Goal: Check status: Check status

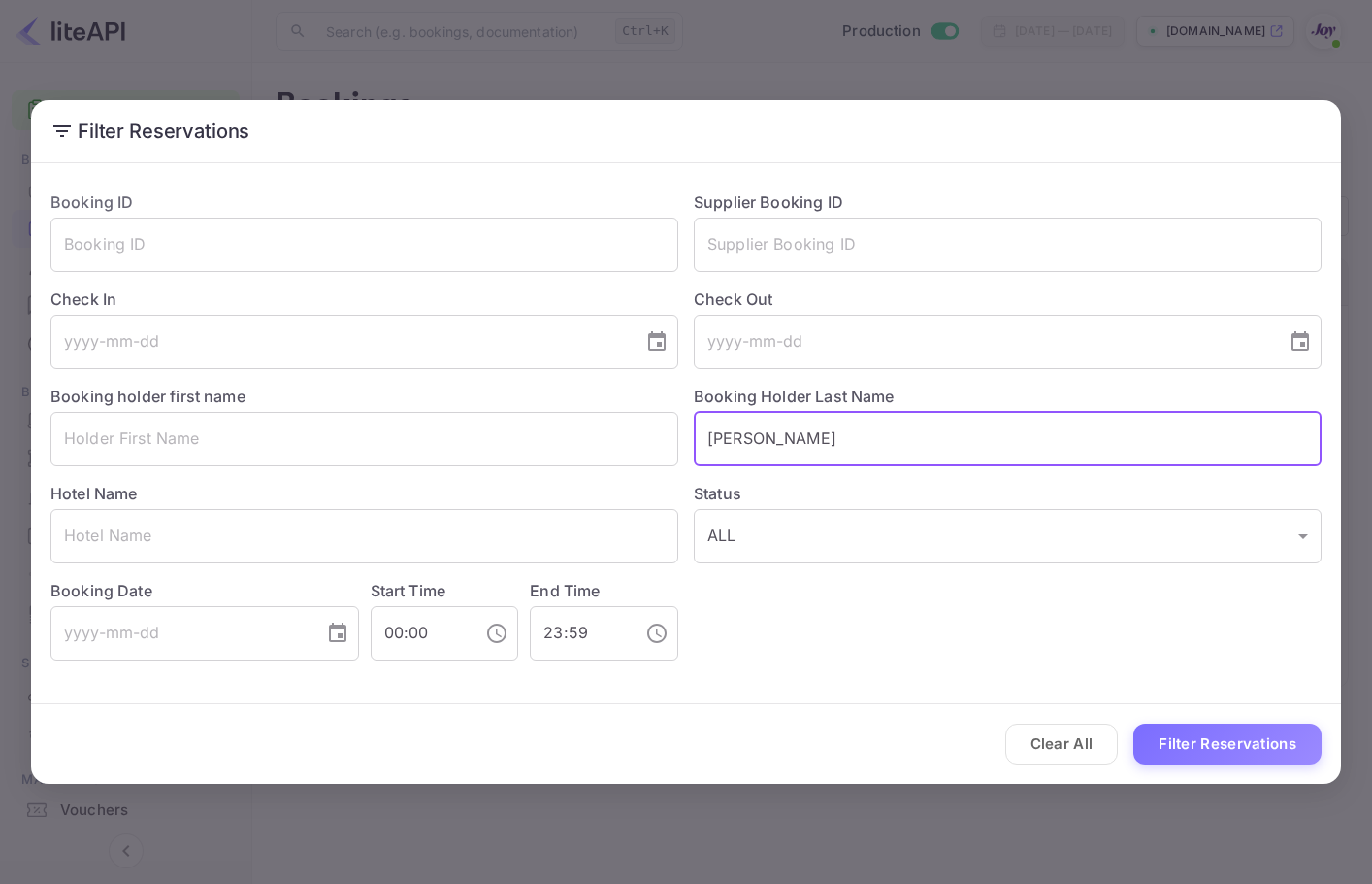
drag, startPoint x: 869, startPoint y: 429, endPoint x: 600, endPoint y: 471, distance: 272.3
click at [527, 495] on div "Booking ID ​ Supplier Booking ID ​ Check In ​ Check Out ​ Booking holder first …" at bounding box center [678, 418] width 1287 height 486
paste input "pednekar"
type input "pednekar"
click at [1242, 774] on div "Clear All Filter Reservations" at bounding box center [686, 744] width 1310 height 81
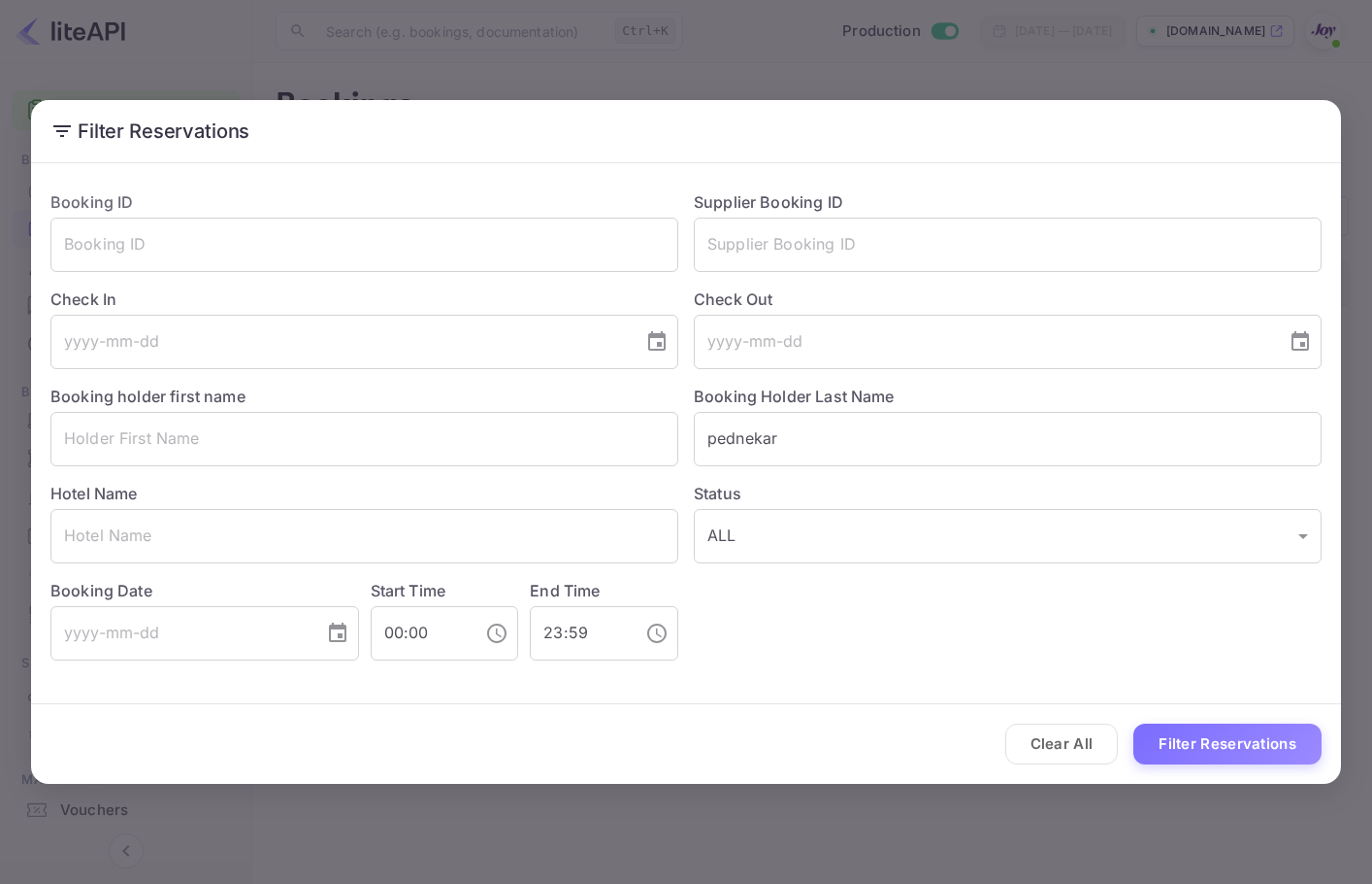
click at [1250, 753] on button "Filter Reservations" at bounding box center [1227, 744] width 188 height 42
click at [811, 223] on input "text" at bounding box center [1008, 245] width 628 height 54
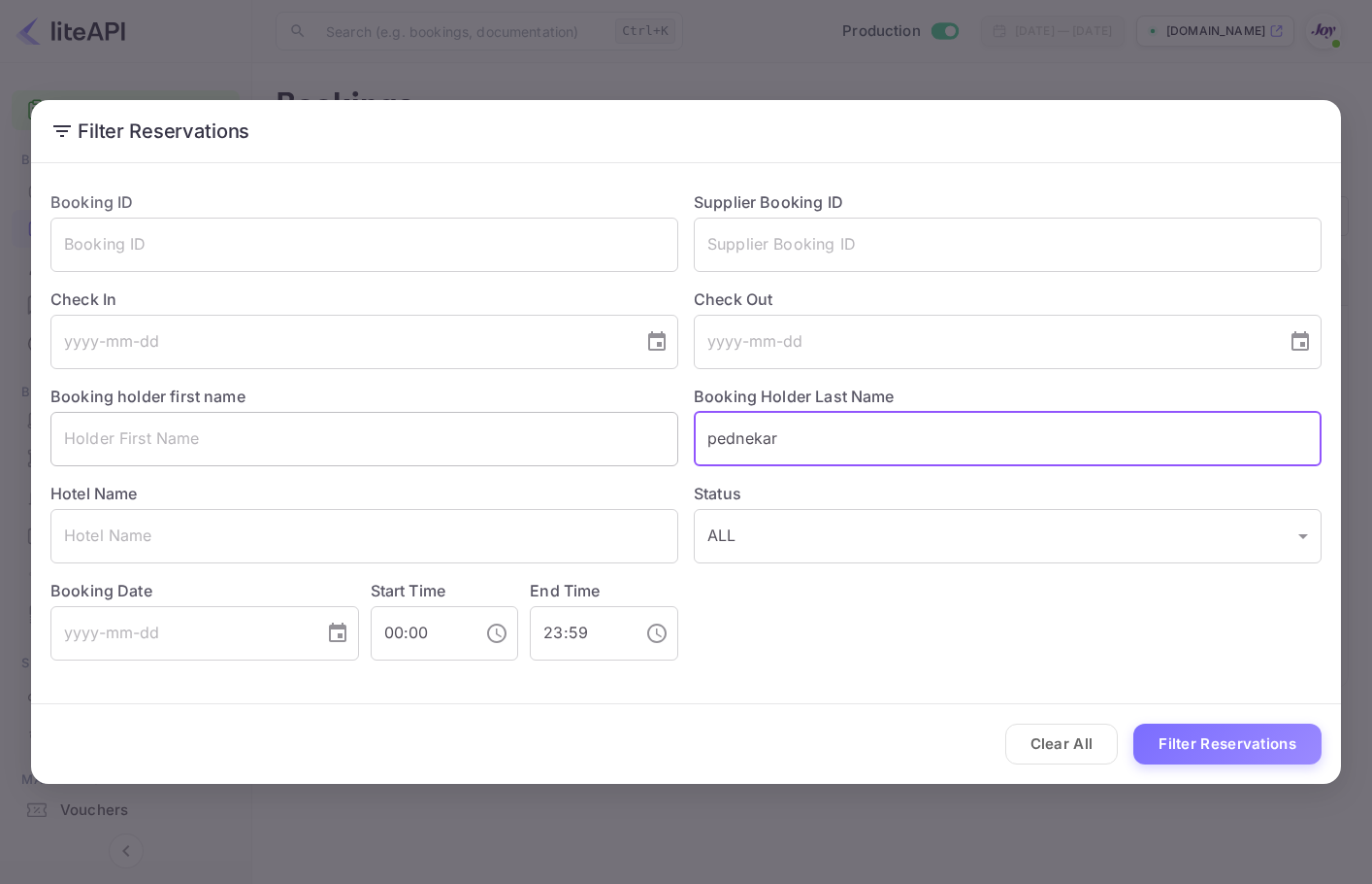
drag, startPoint x: 754, startPoint y: 452, endPoint x: 669, endPoint y: 425, distance: 89.2
click at [668, 430] on div "Booking ID ​ Supplier Booking ID ​ Check In ​ Check Out ​ Booking holder first …" at bounding box center [678, 418] width 1287 height 486
click at [801, 252] on input "text" at bounding box center [1008, 245] width 628 height 54
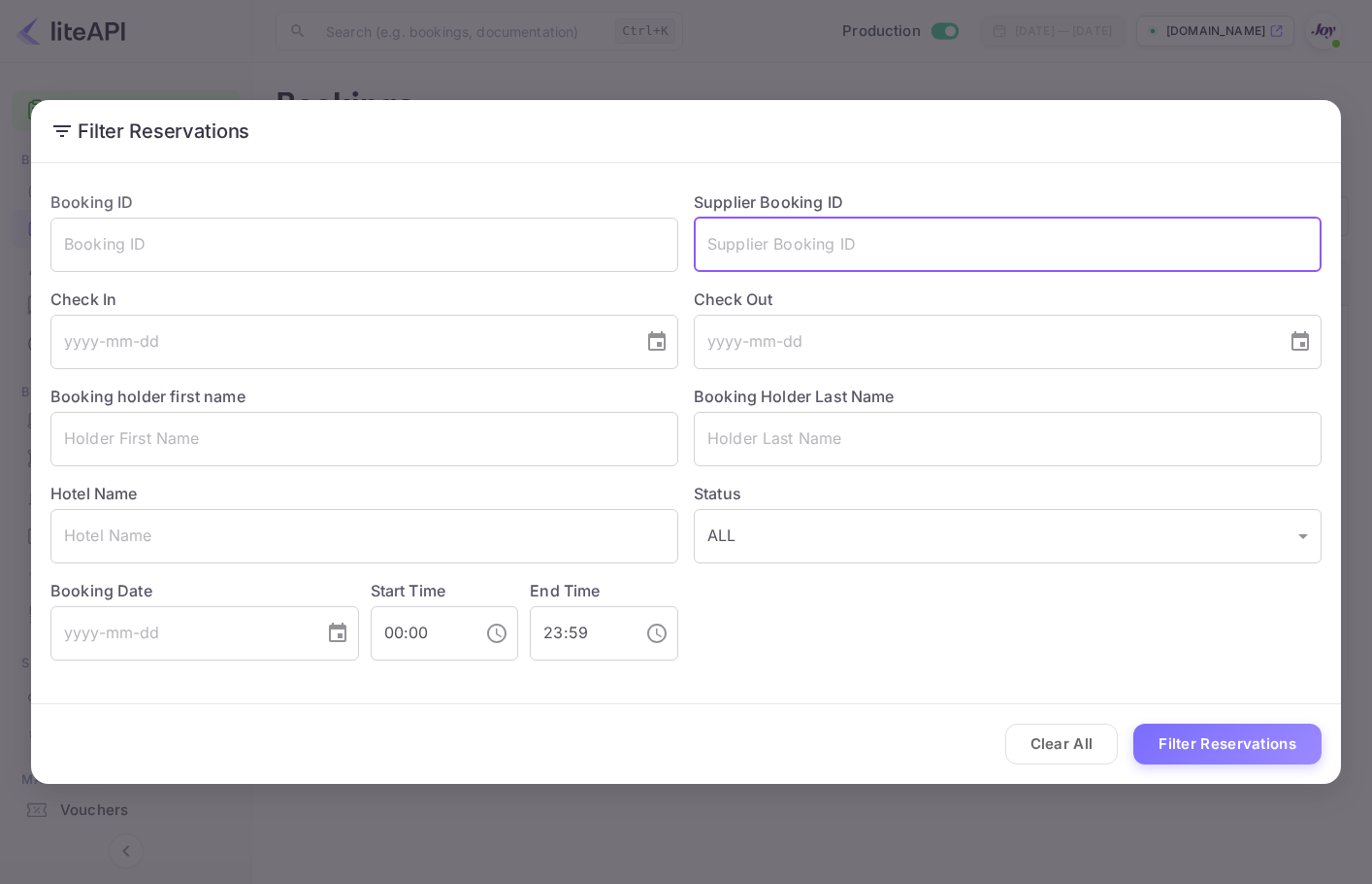
paste input "7974822"
type input "7974822"
click at [1199, 730] on button "Filter Reservations" at bounding box center [1227, 744] width 188 height 42
click at [999, 246] on input "7974822" at bounding box center [1008, 245] width 628 height 54
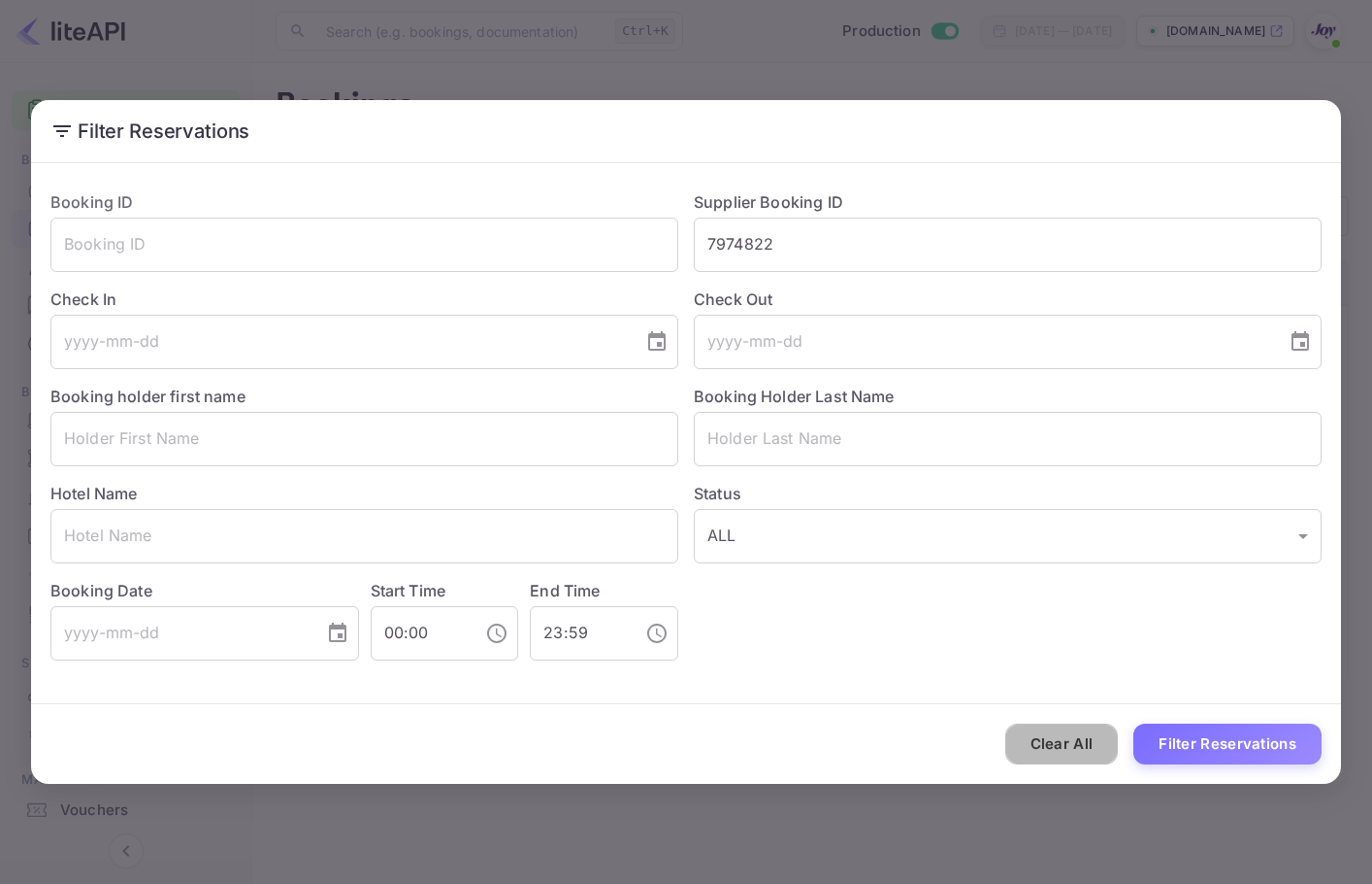
click at [1102, 755] on button "Clear All" at bounding box center [1061, 744] width 114 height 42
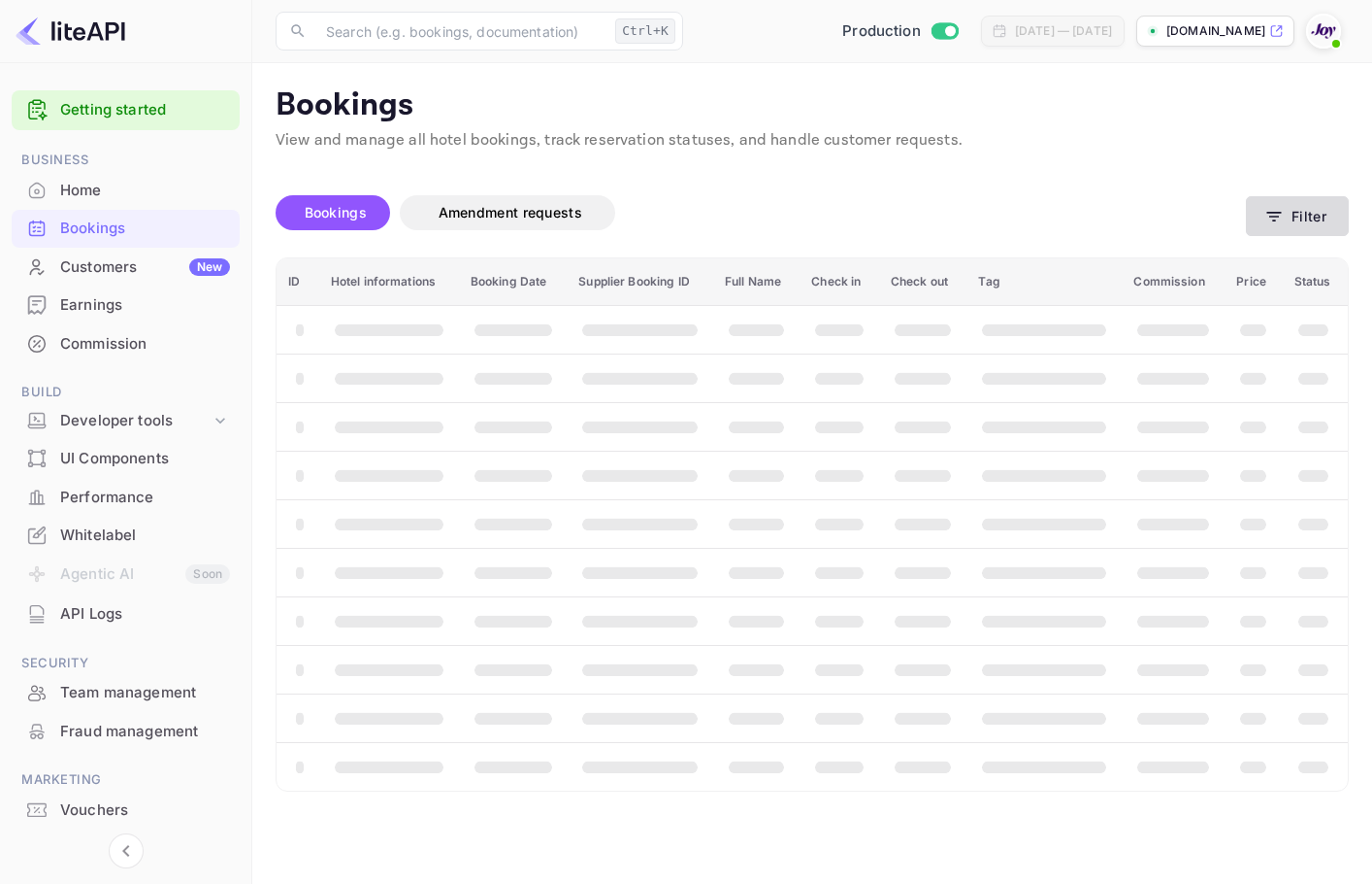
click at [1317, 224] on button "Filter" at bounding box center [1297, 216] width 103 height 40
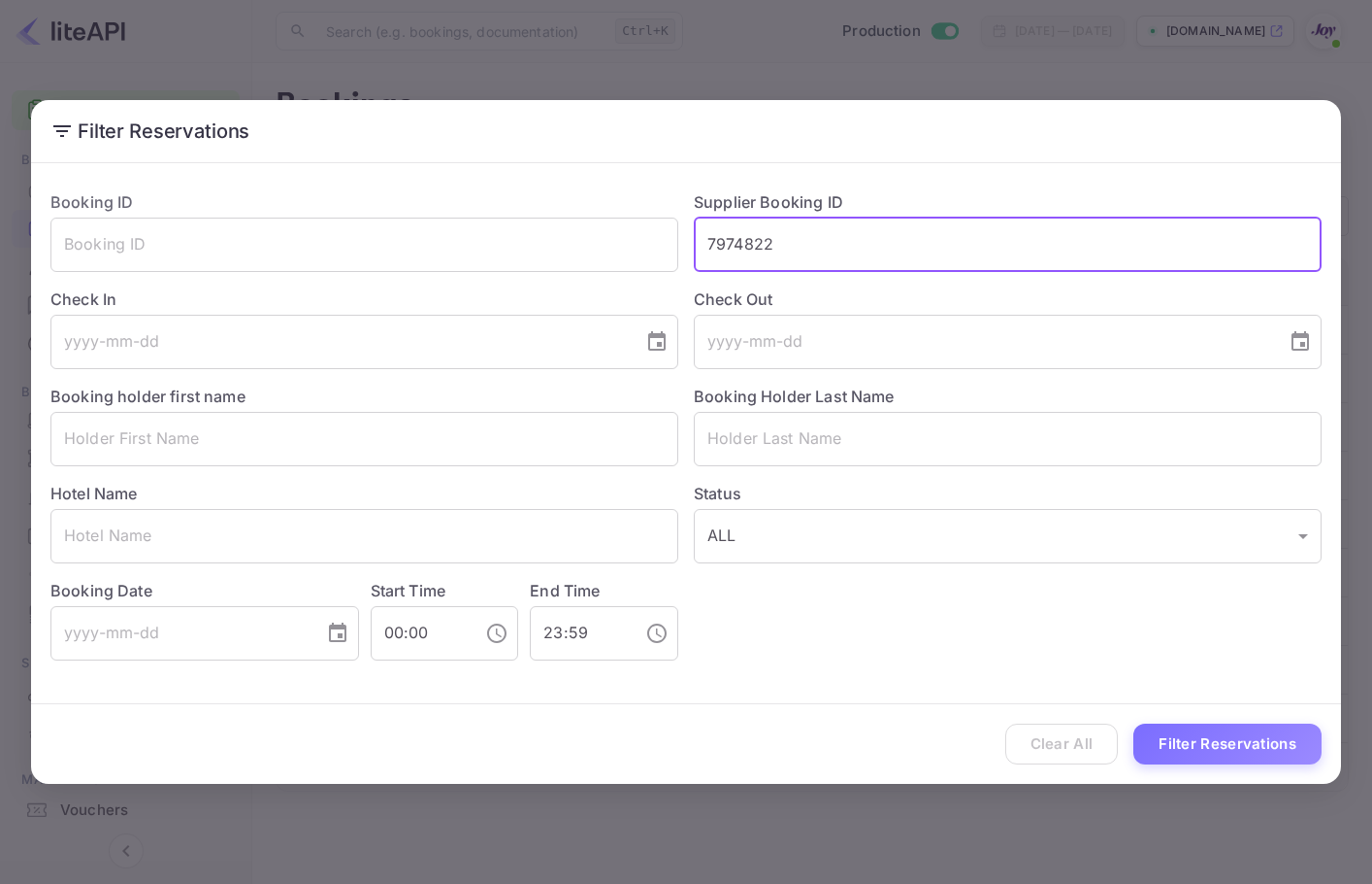
click at [845, 257] on input "7974822" at bounding box center [1008, 245] width 628 height 54
drag, startPoint x: 848, startPoint y: 257, endPoint x: 610, endPoint y: 241, distance: 238.5
click at [610, 241] on div "Booking ID ​ Supplier Booking ID 7974822 ​ Check In ​ Check Out ​ Booking holde…" at bounding box center [678, 418] width 1287 height 486
paste input "text"
type input "7974822"
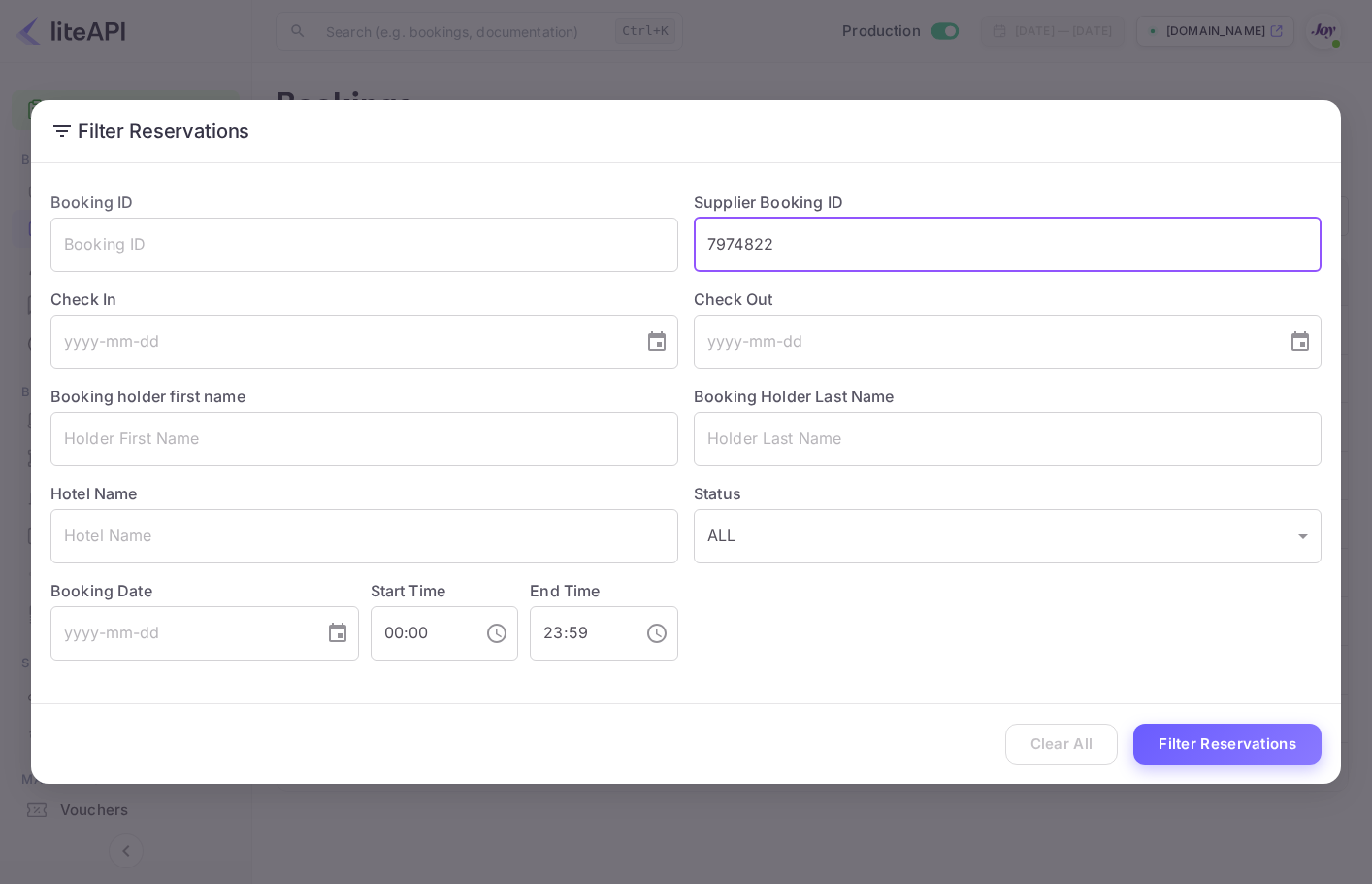
click at [1246, 756] on button "Filter Reservations" at bounding box center [1227, 744] width 188 height 42
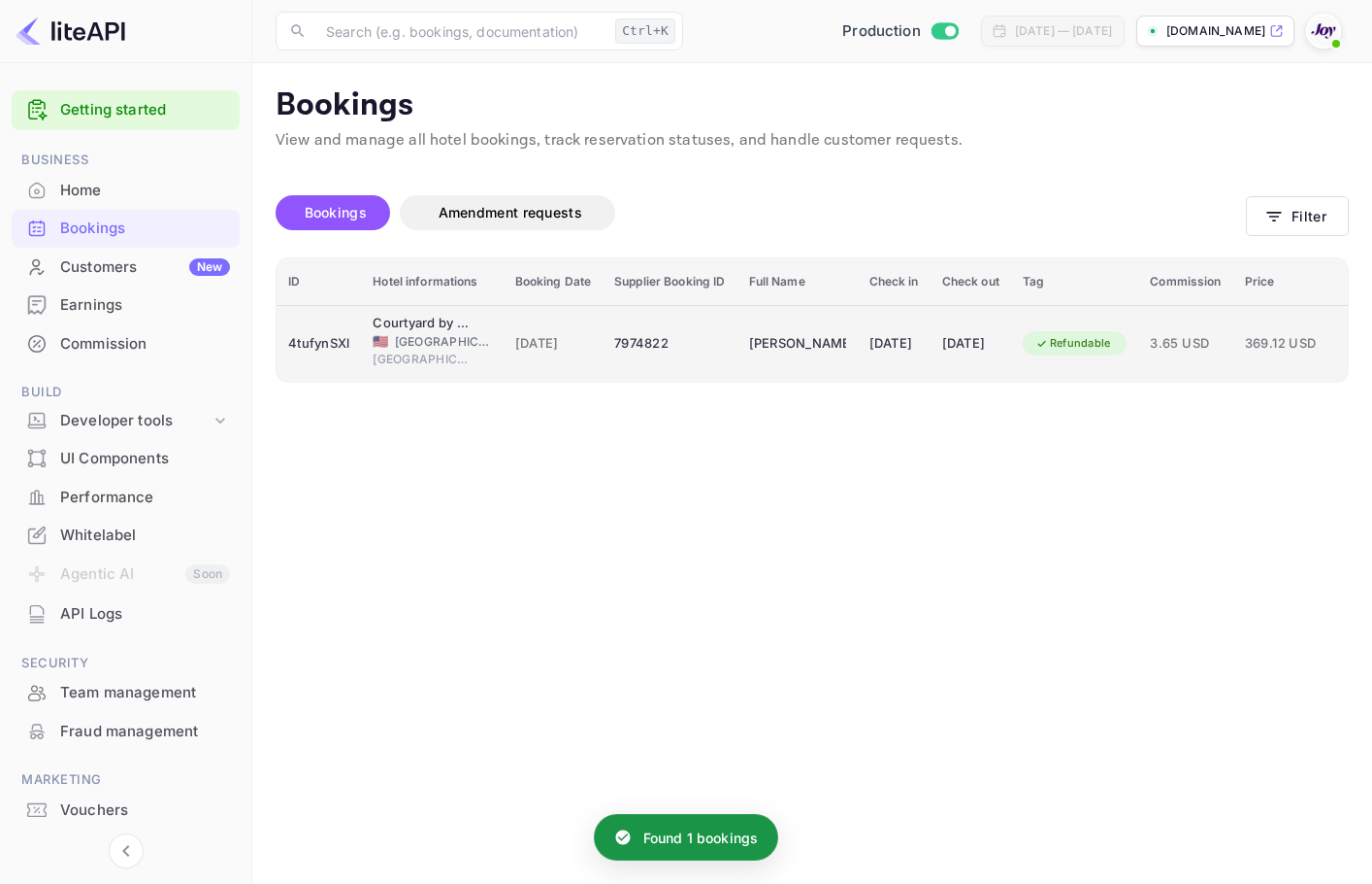
click at [659, 324] on td "7974822" at bounding box center [670, 343] width 134 height 77
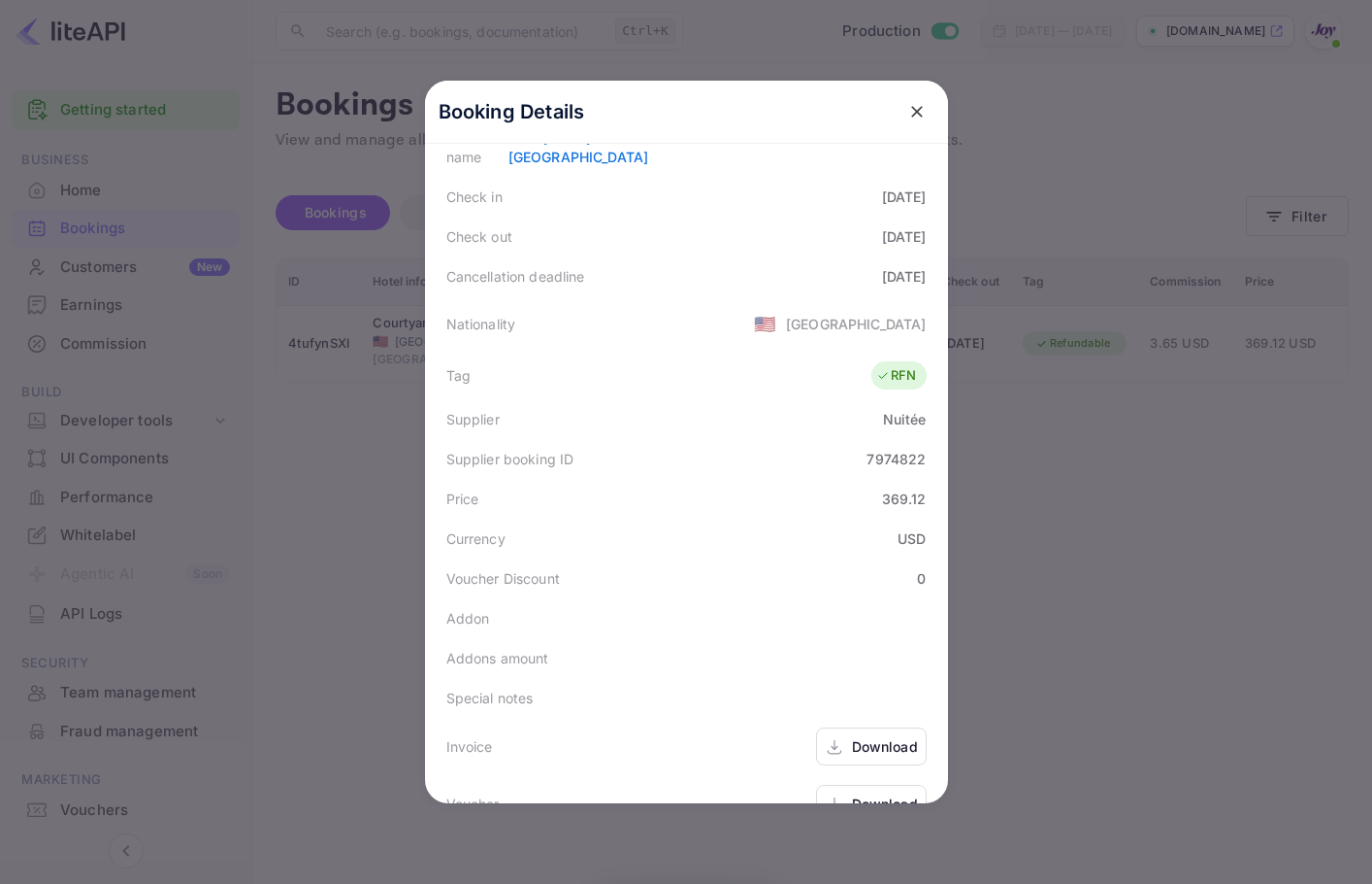
scroll to position [389, 0]
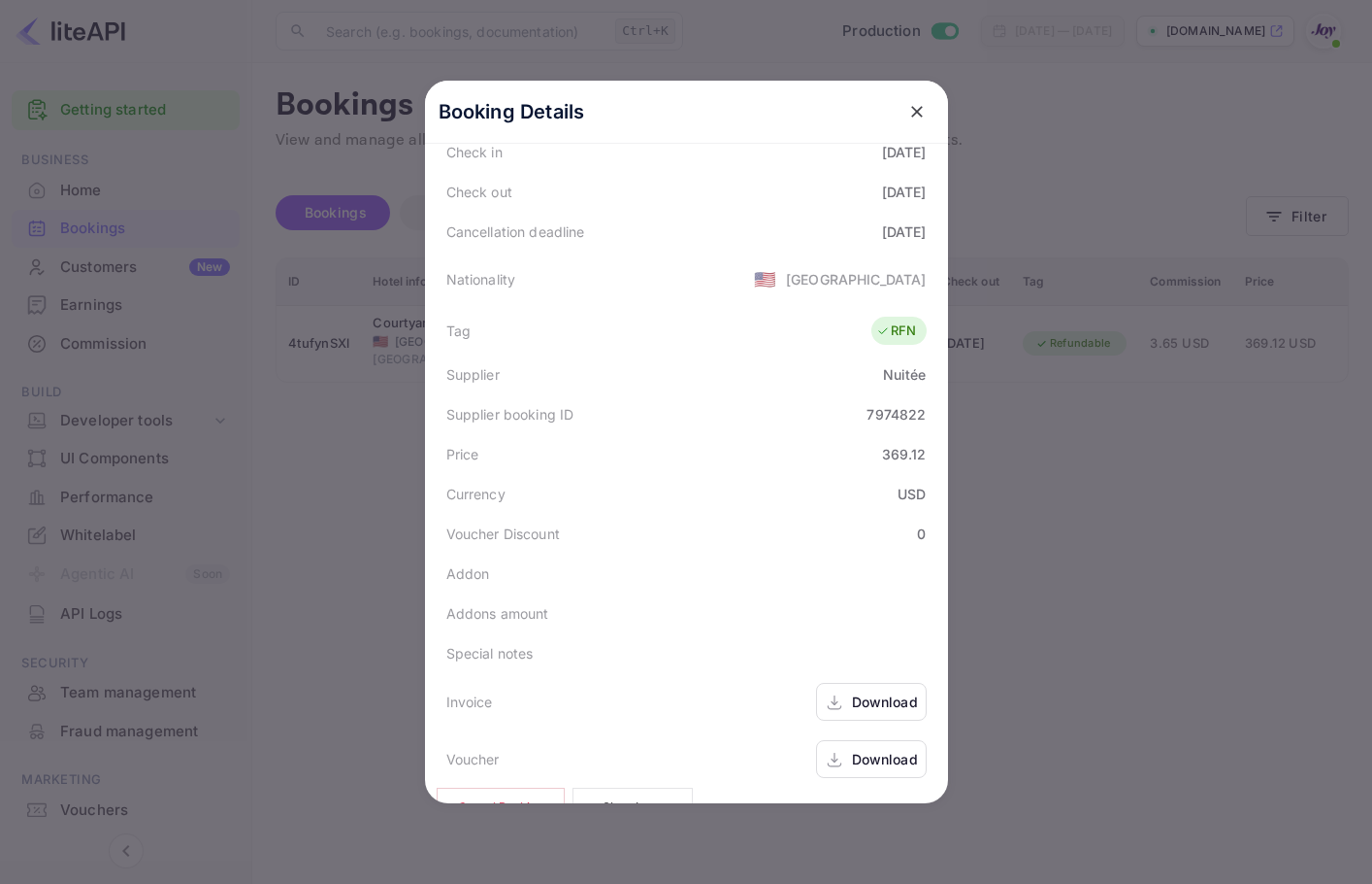
click at [914, 120] on icon "close" at bounding box center [918, 112] width 19 height 19
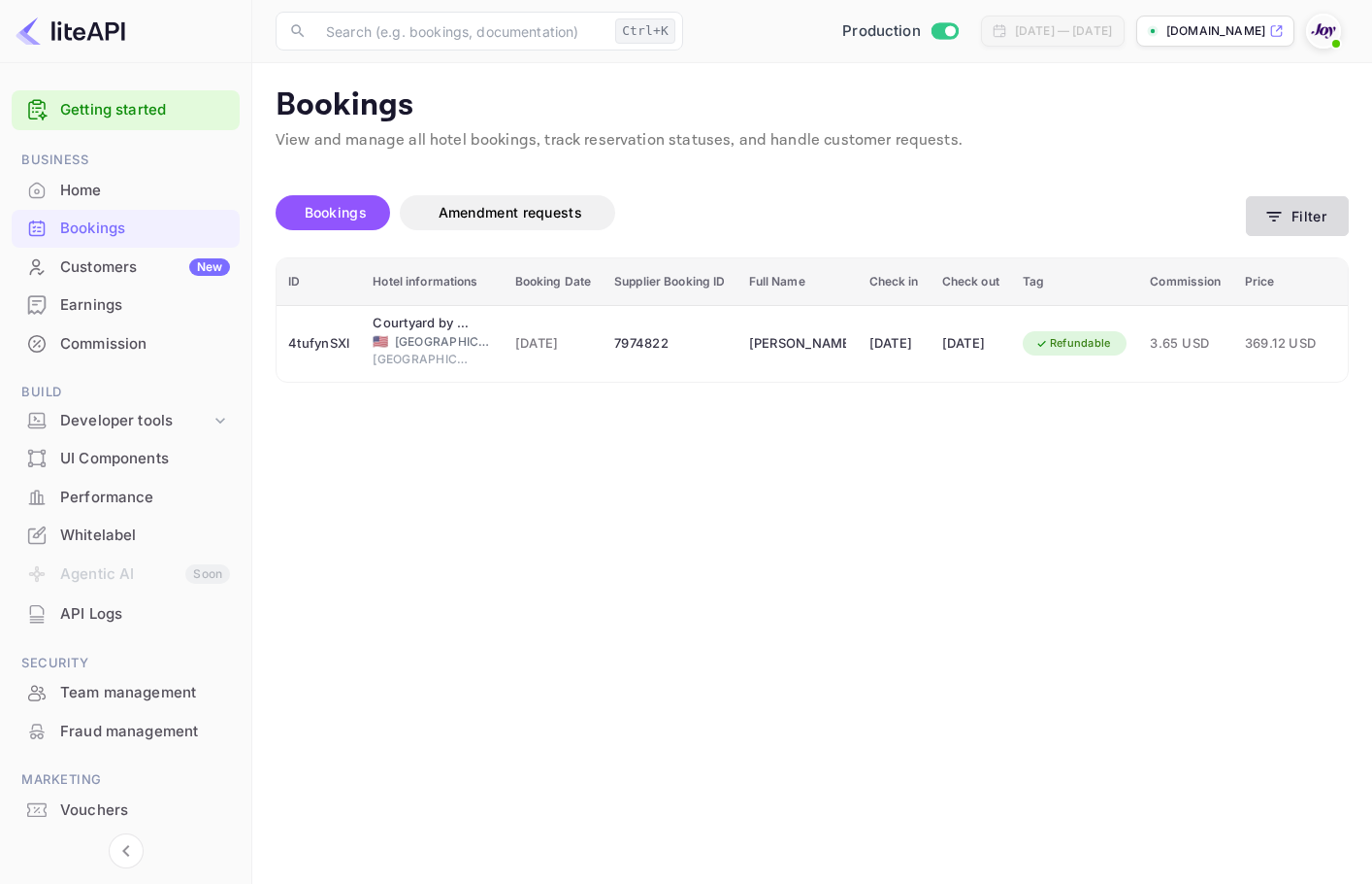
click at [1268, 212] on icon "button" at bounding box center [1274, 217] width 15 height 10
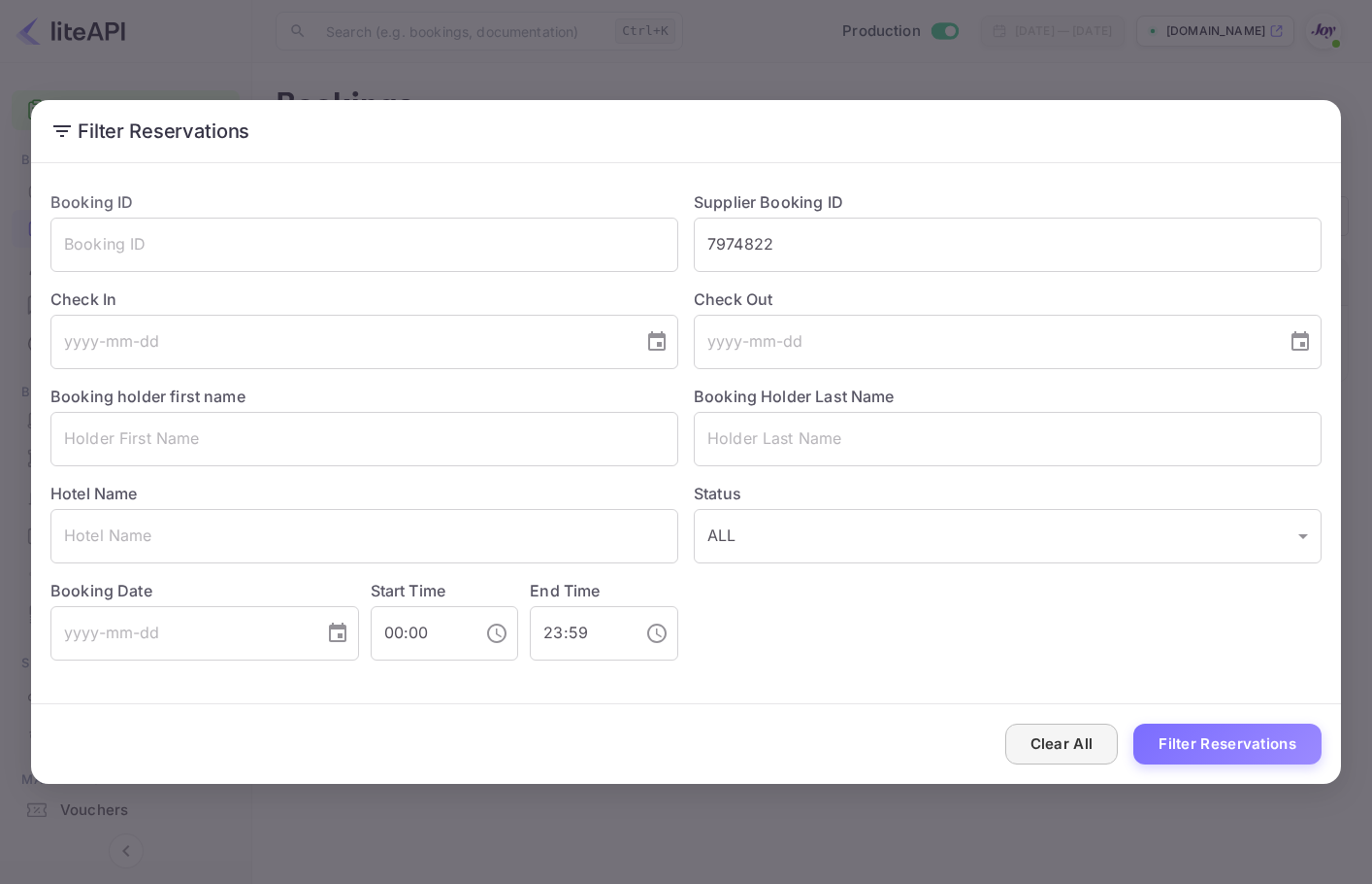
click at [1093, 750] on button "Clear All" at bounding box center [1061, 744] width 114 height 42
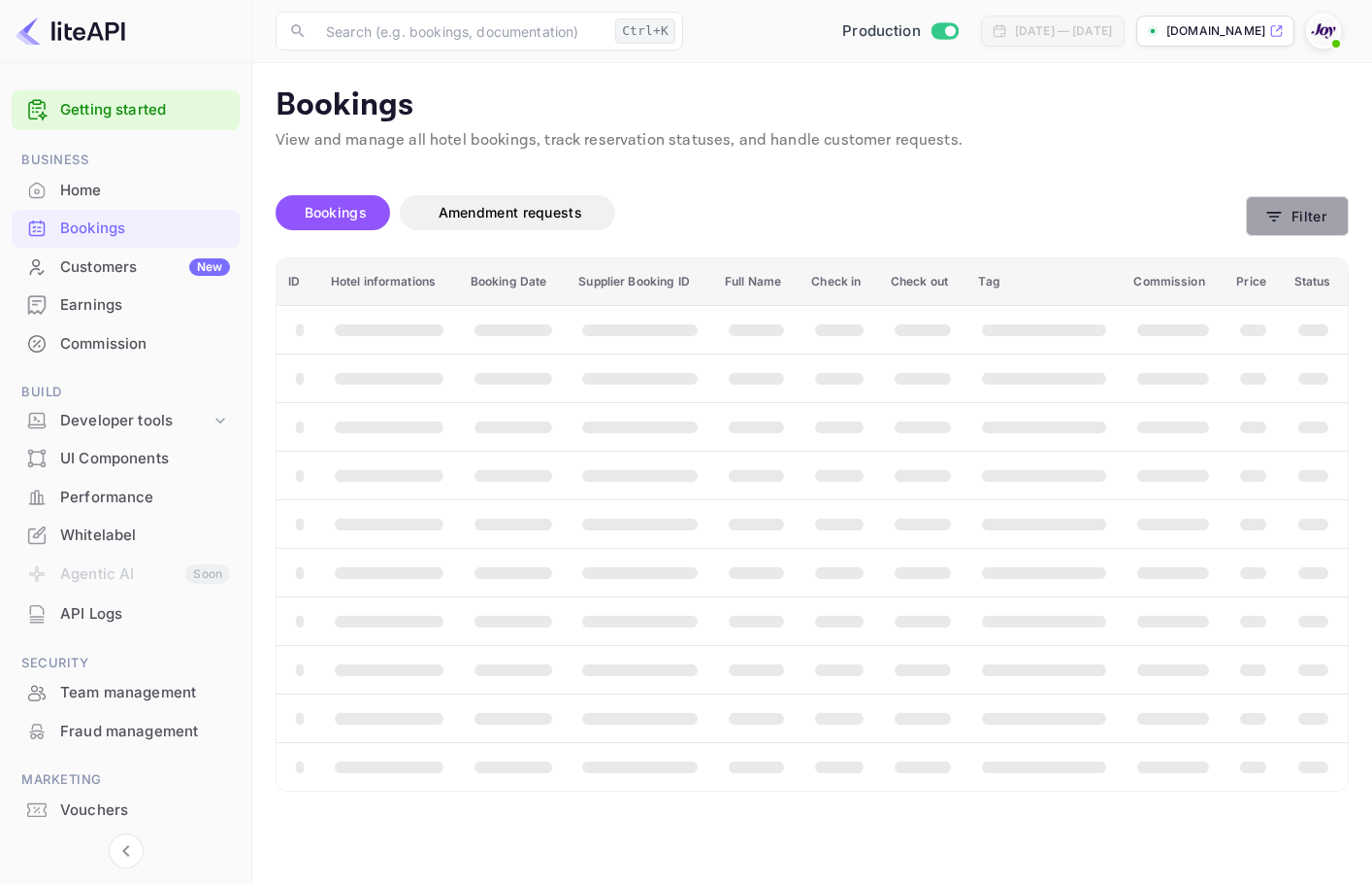
click at [1340, 221] on button "Filter" at bounding box center [1297, 216] width 103 height 40
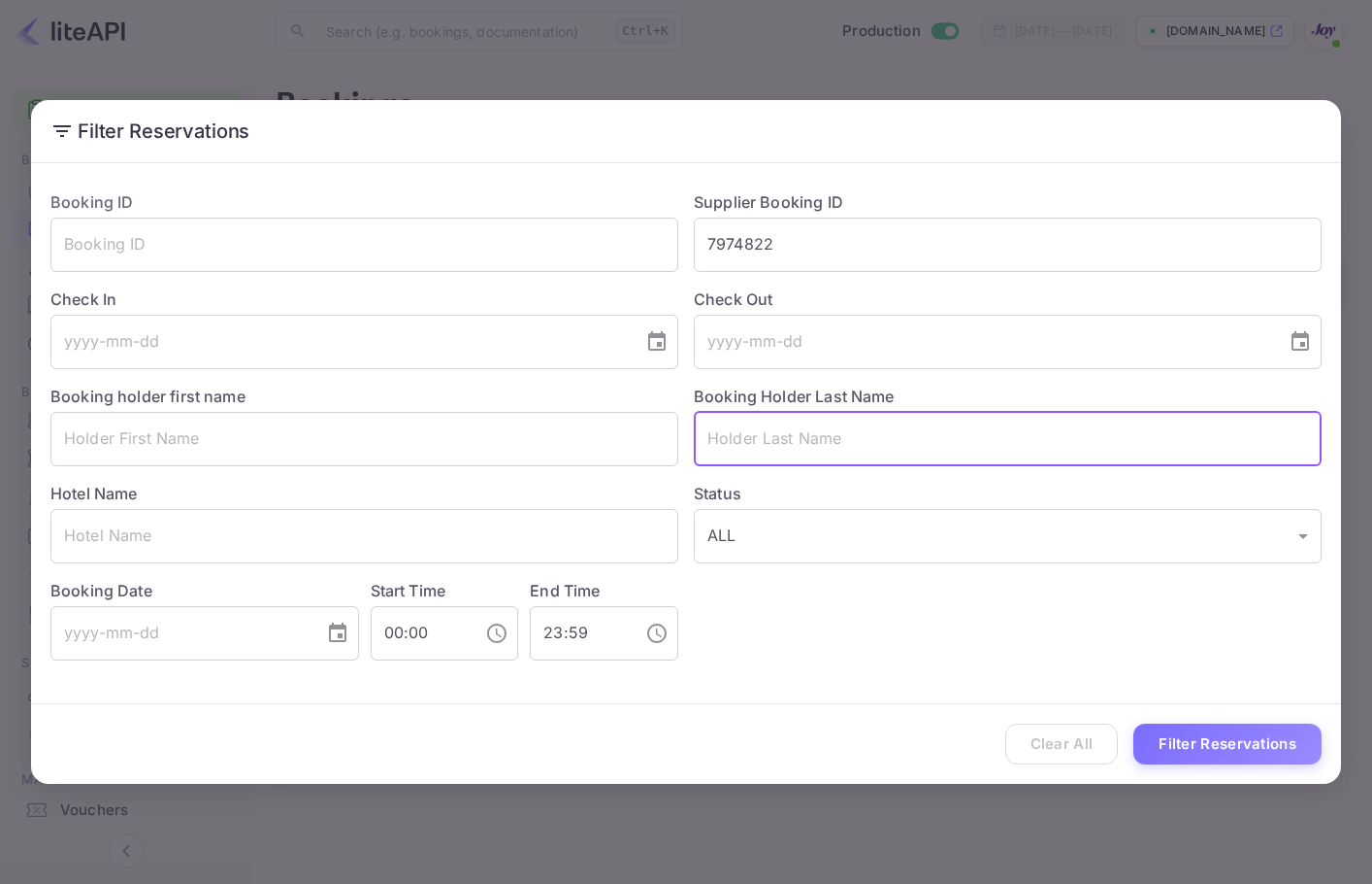
click at [851, 447] on input "text" at bounding box center [1008, 439] width 628 height 54
paste input "7974976"
type input "7974976"
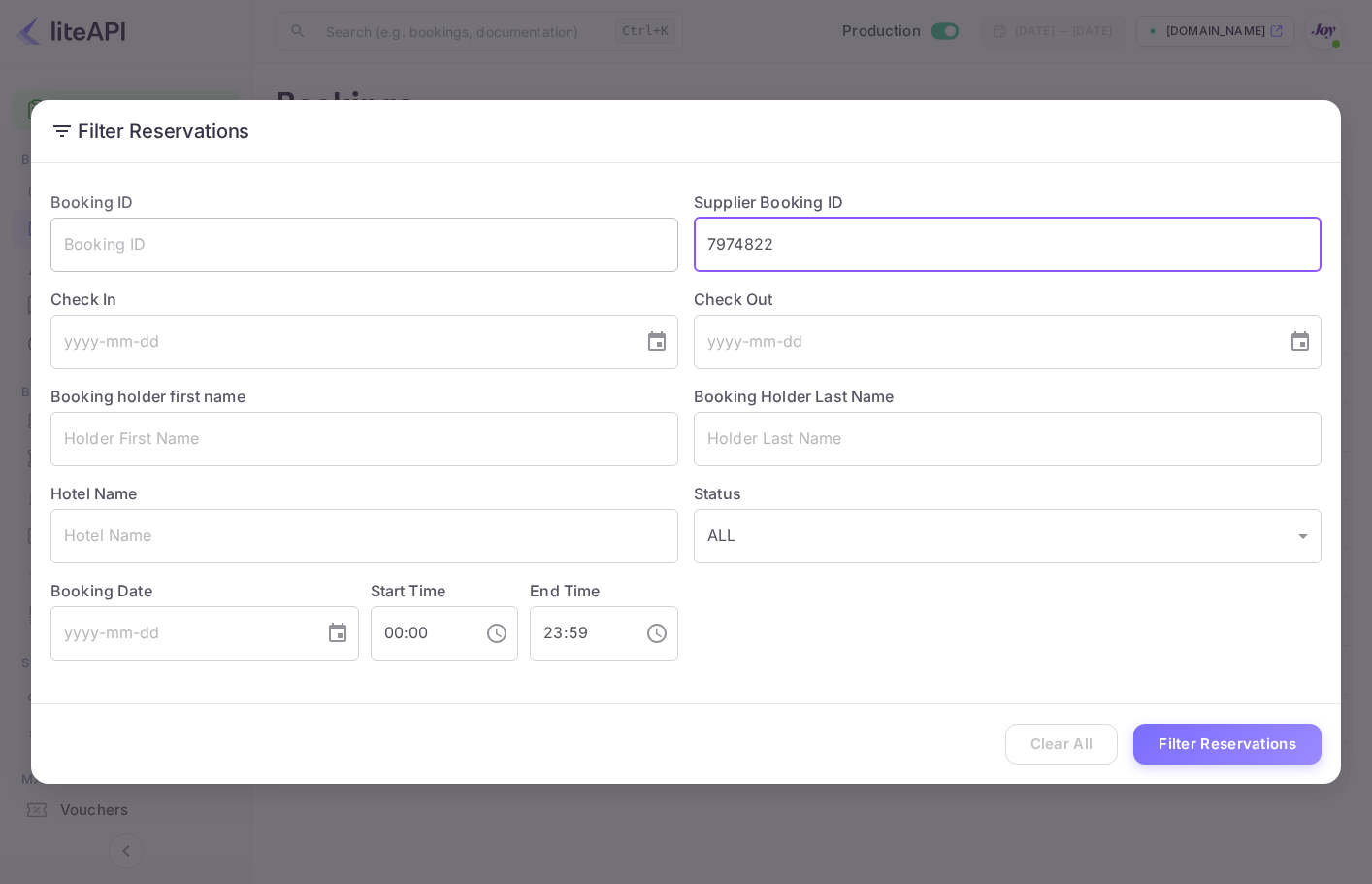
drag, startPoint x: 852, startPoint y: 252, endPoint x: 664, endPoint y: 255, distance: 188.0
click at [664, 255] on div "Booking ID ​ Supplier Booking ID 7974822 ​ Check In ​ Check Out ​ Booking holde…" at bounding box center [678, 418] width 1287 height 486
paste input "976"
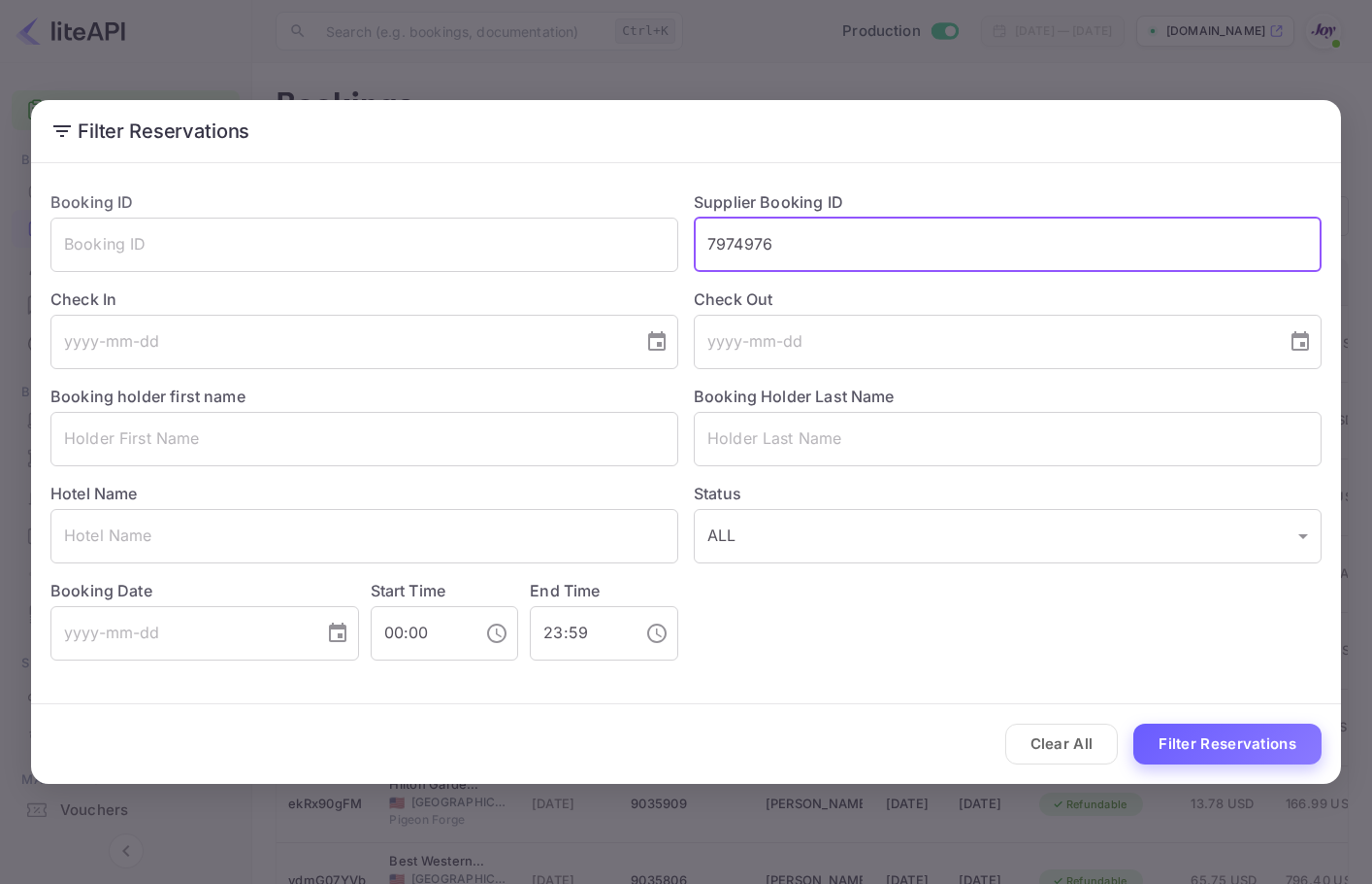
type input "7974976"
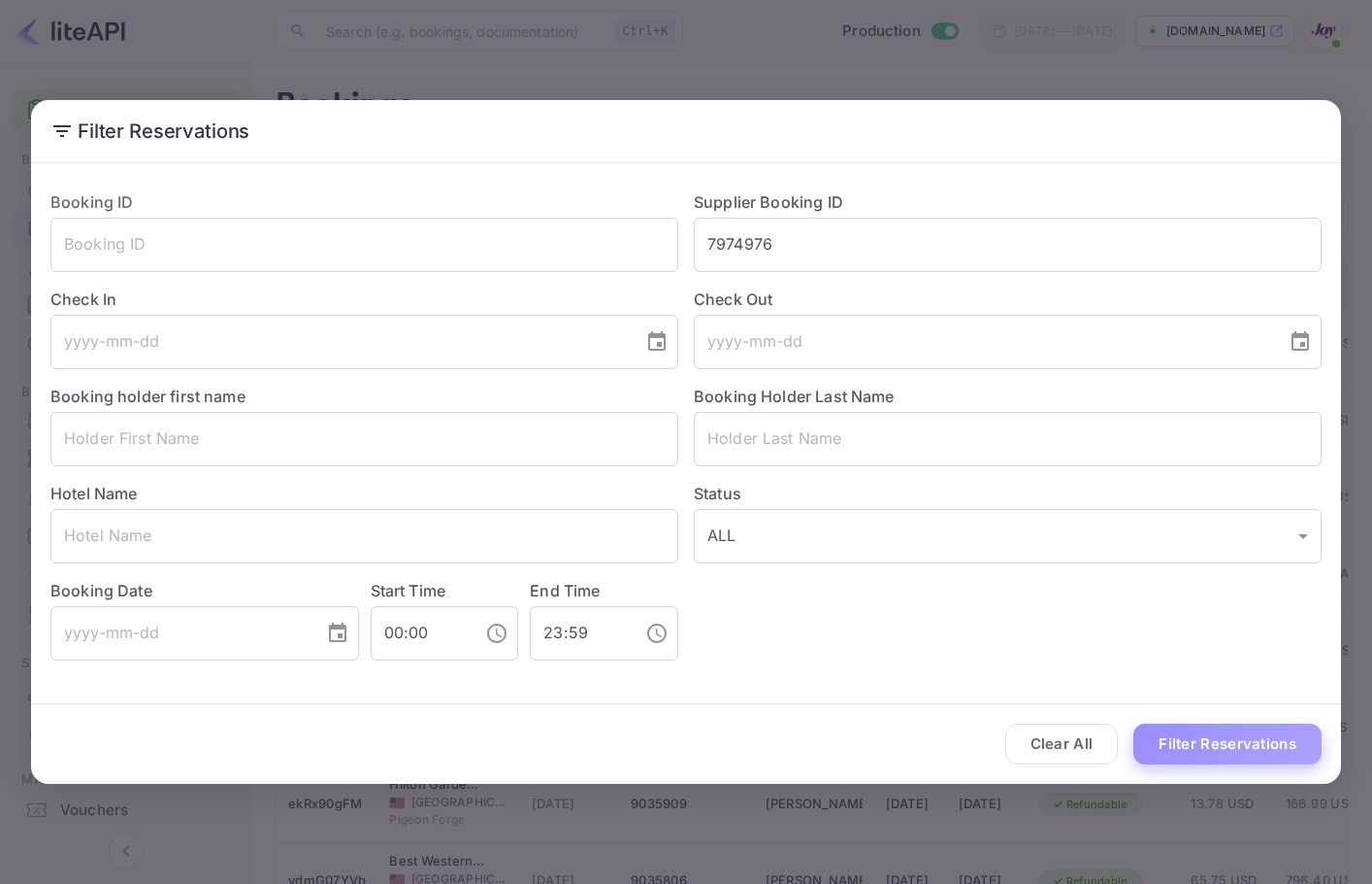
click at [1243, 735] on button "Filter Reservations" at bounding box center [1227, 744] width 188 height 42
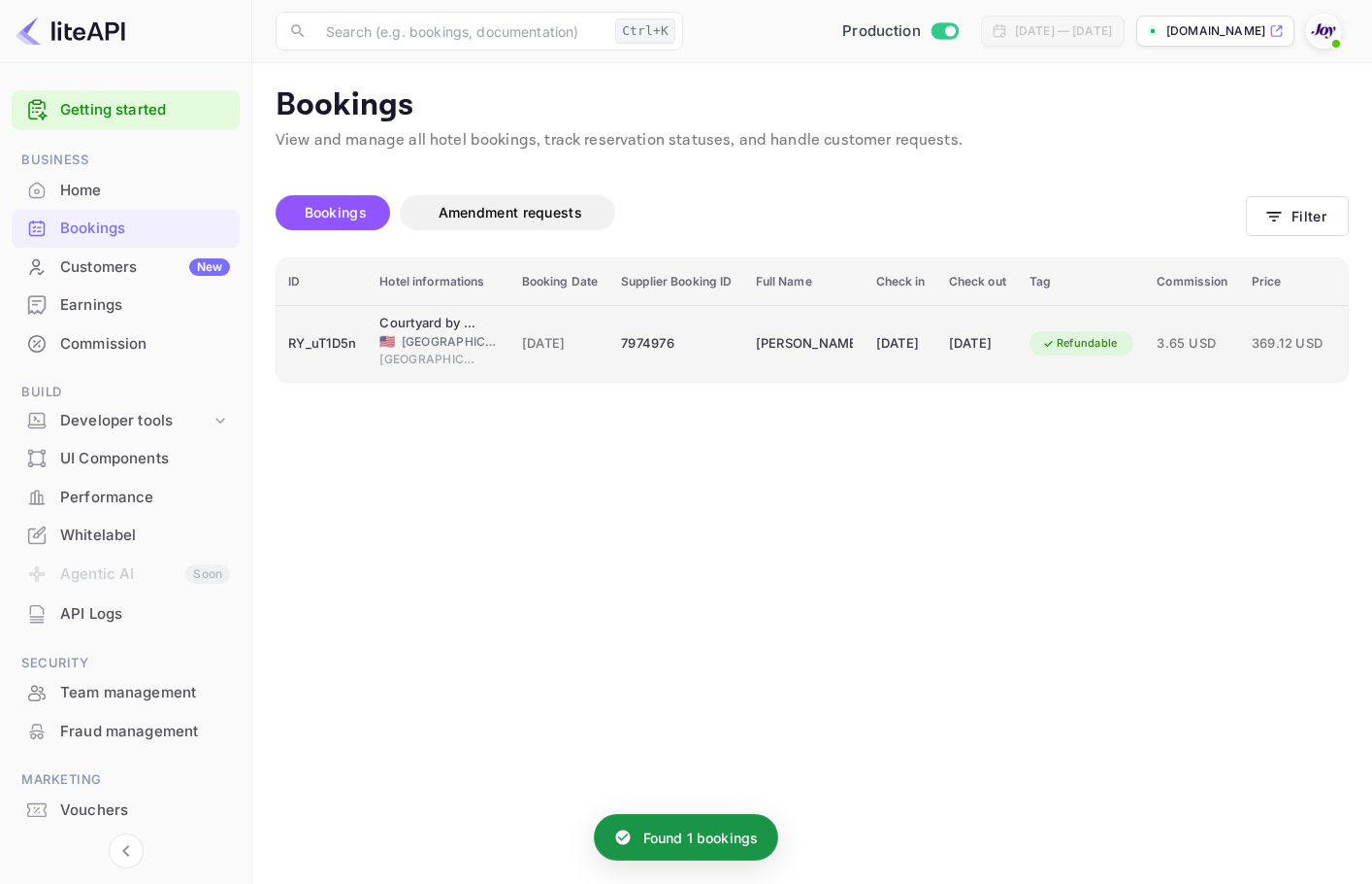
click at [999, 348] on div "[DATE]" at bounding box center [977, 344] width 57 height 31
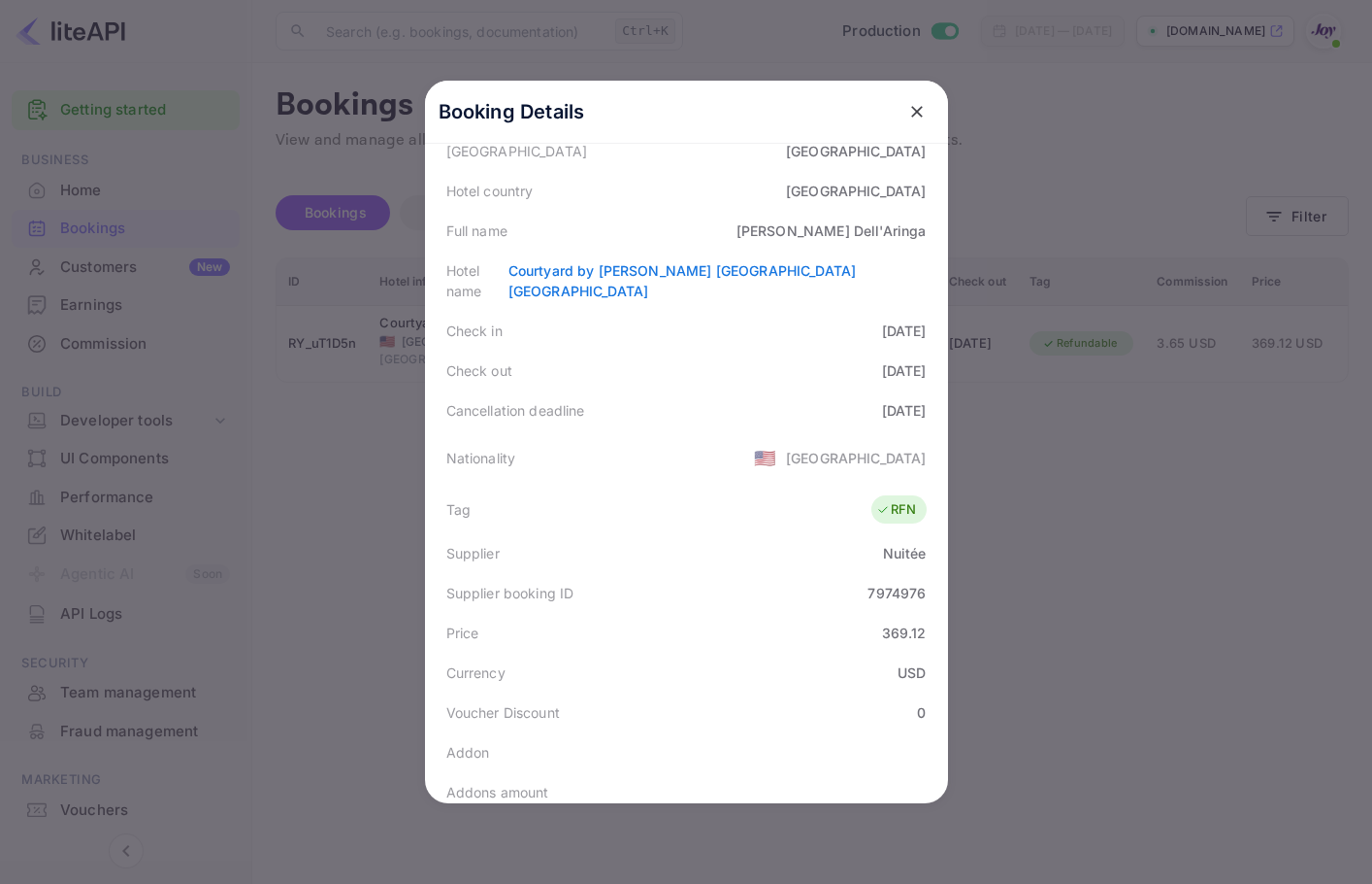
scroll to position [0, 0]
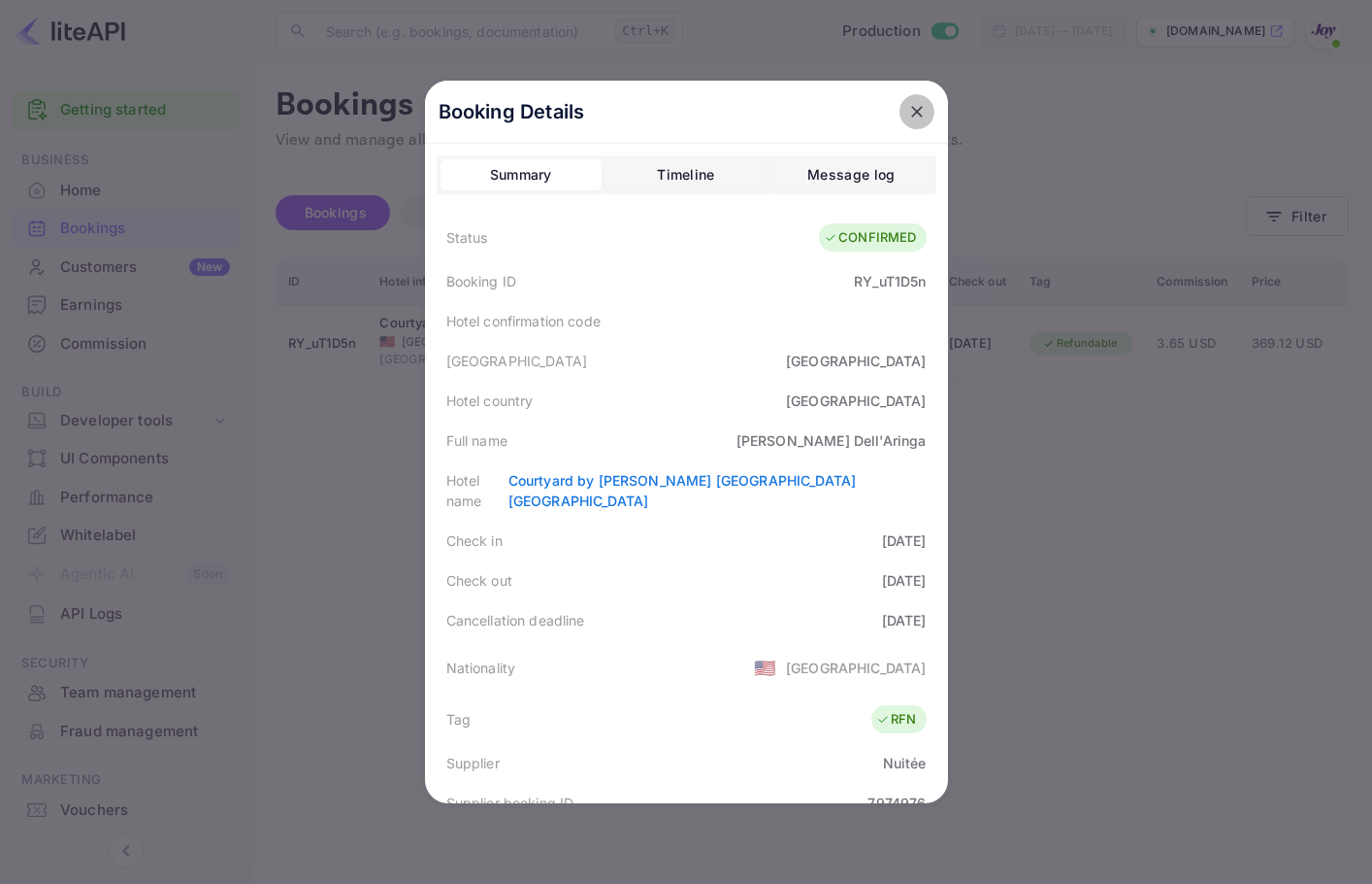
click at [918, 114] on icon "close" at bounding box center [918, 112] width 19 height 19
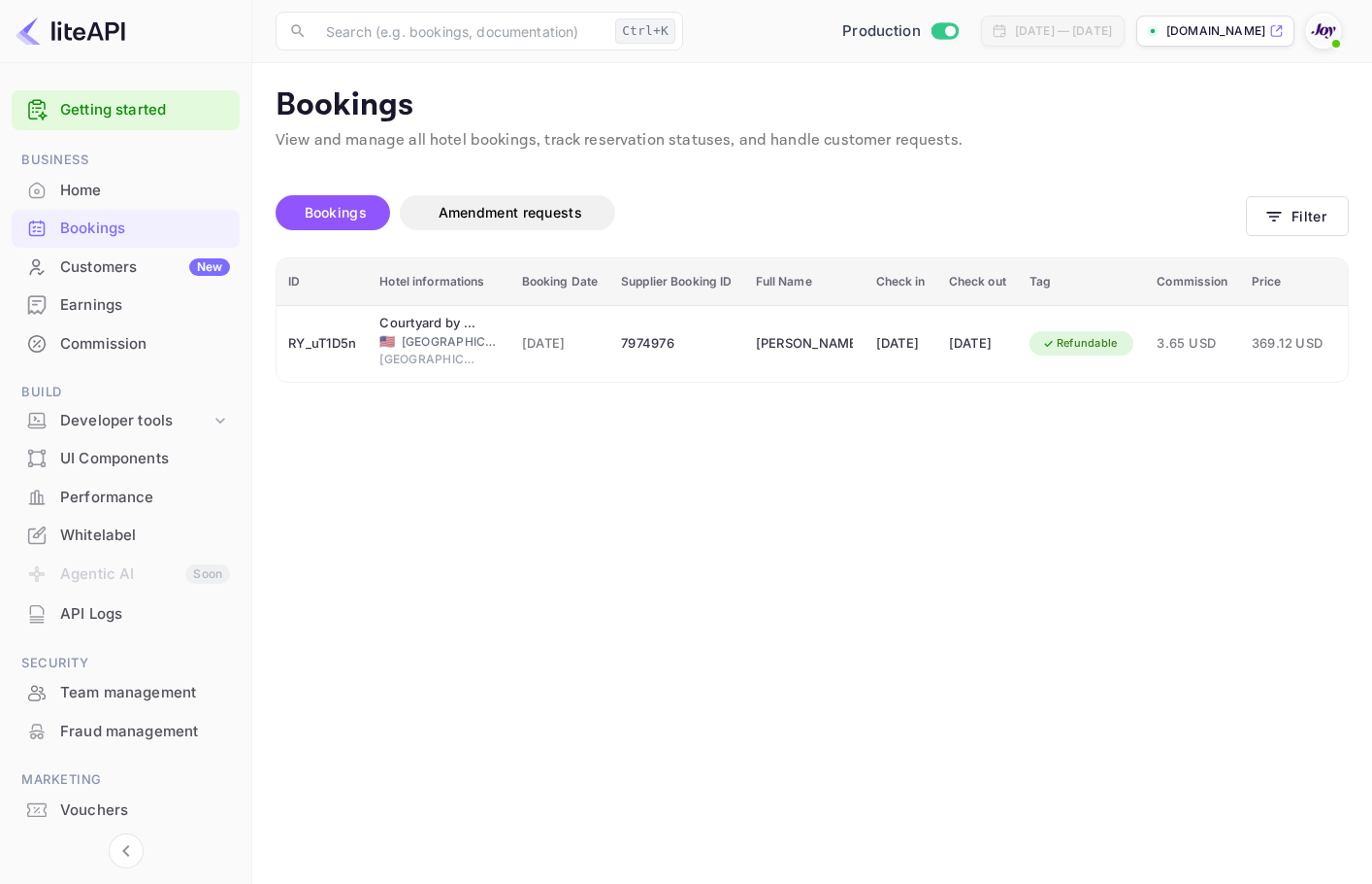
click at [1305, 187] on div "Bookings Amendment requests Filter" at bounding box center [812, 217] width 1073 height 82
click at [1305, 207] on button "Filter" at bounding box center [1297, 216] width 103 height 40
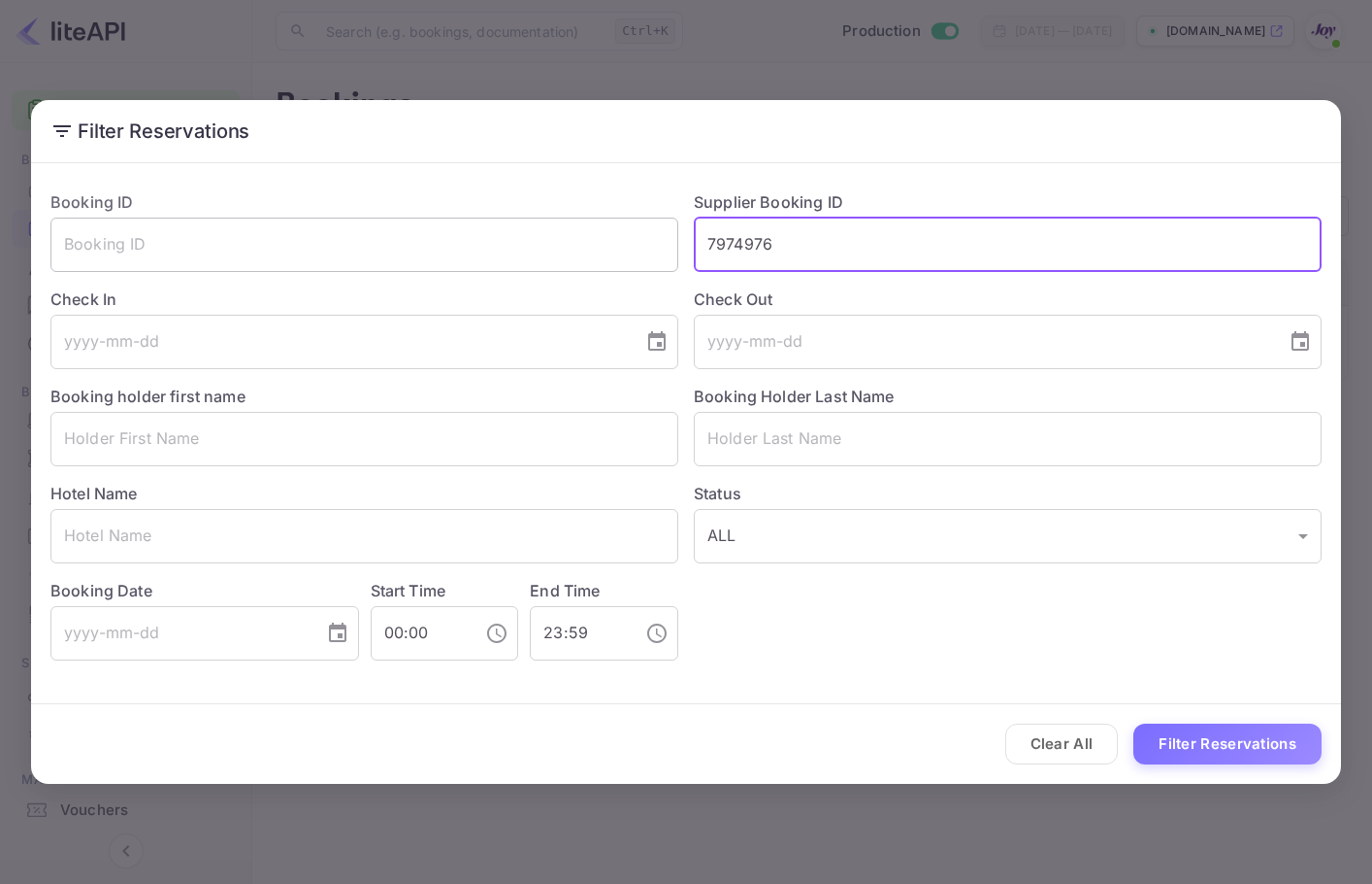
drag, startPoint x: 917, startPoint y: 240, endPoint x: 580, endPoint y: 234, distance: 337.1
click at [580, 234] on div "Booking ID ​ Supplier Booking ID 7974976 ​ Check In ​ Check Out ​ Booking holde…" at bounding box center [678, 418] width 1287 height 486
click at [827, 444] on input "text" at bounding box center [1008, 439] width 628 height 54
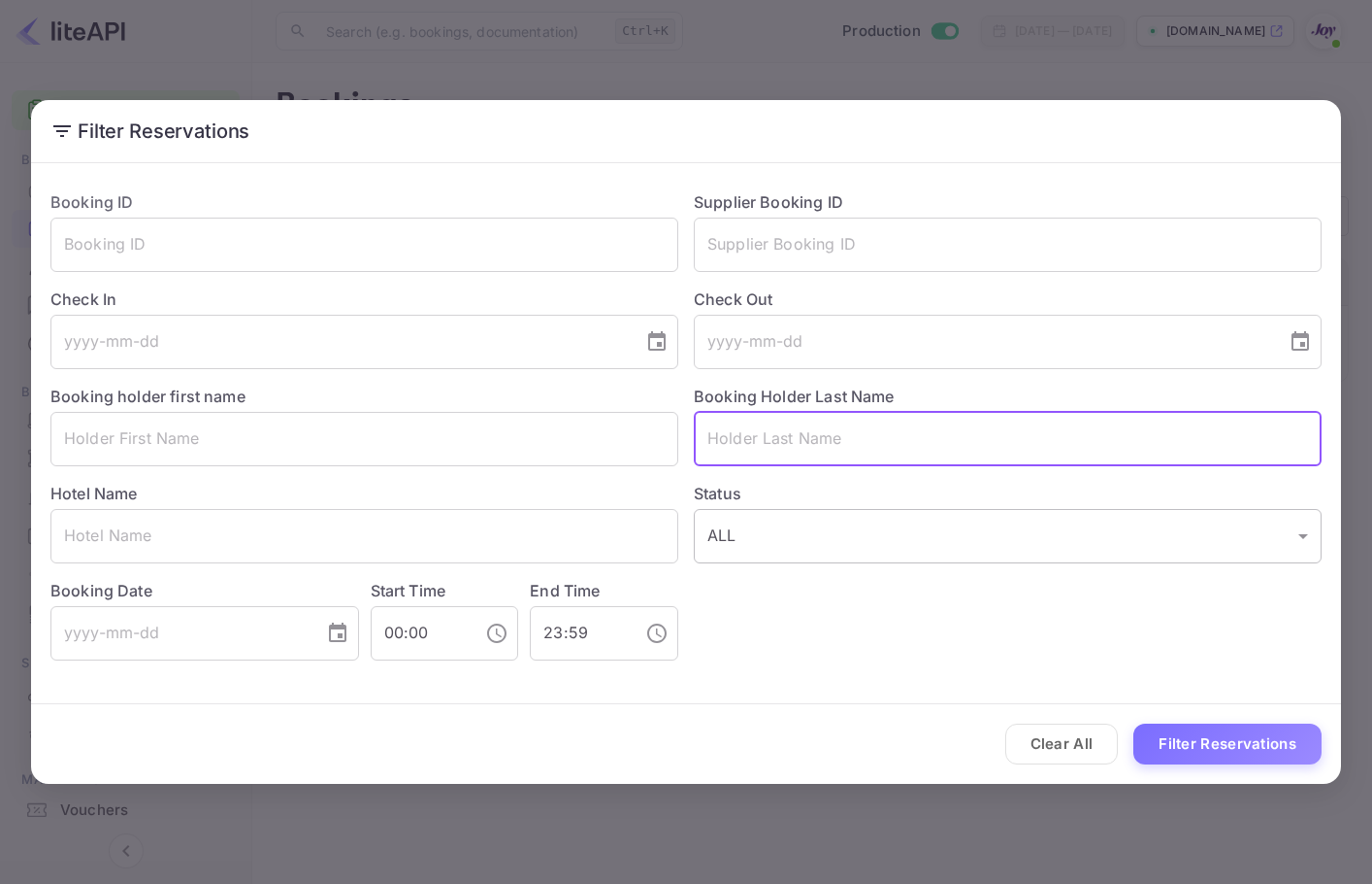
paste input "[PERSON_NAME]"
type input "[PERSON_NAME]"
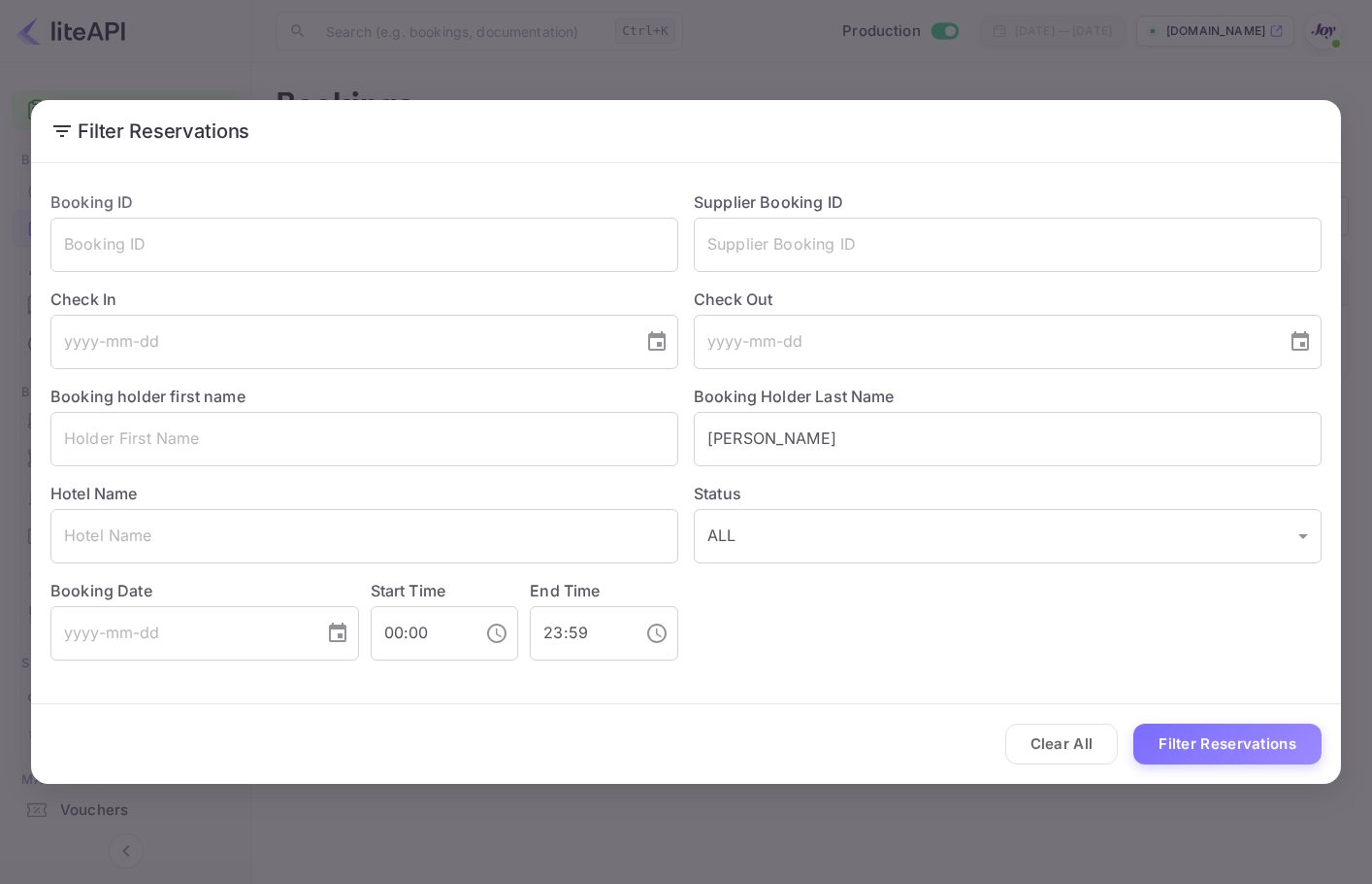
click at [1198, 716] on div "Clear All Filter Reservations" at bounding box center [686, 744] width 1310 height 81
click at [1190, 741] on button "Filter Reservations" at bounding box center [1227, 744] width 188 height 42
drag, startPoint x: 608, startPoint y: 434, endPoint x: 537, endPoint y: 428, distance: 71.3
click at [537, 429] on div "Booking ID ​ Supplier Booking ID ​ Check In ​ Check Out ​ Booking holder first …" at bounding box center [678, 418] width 1287 height 486
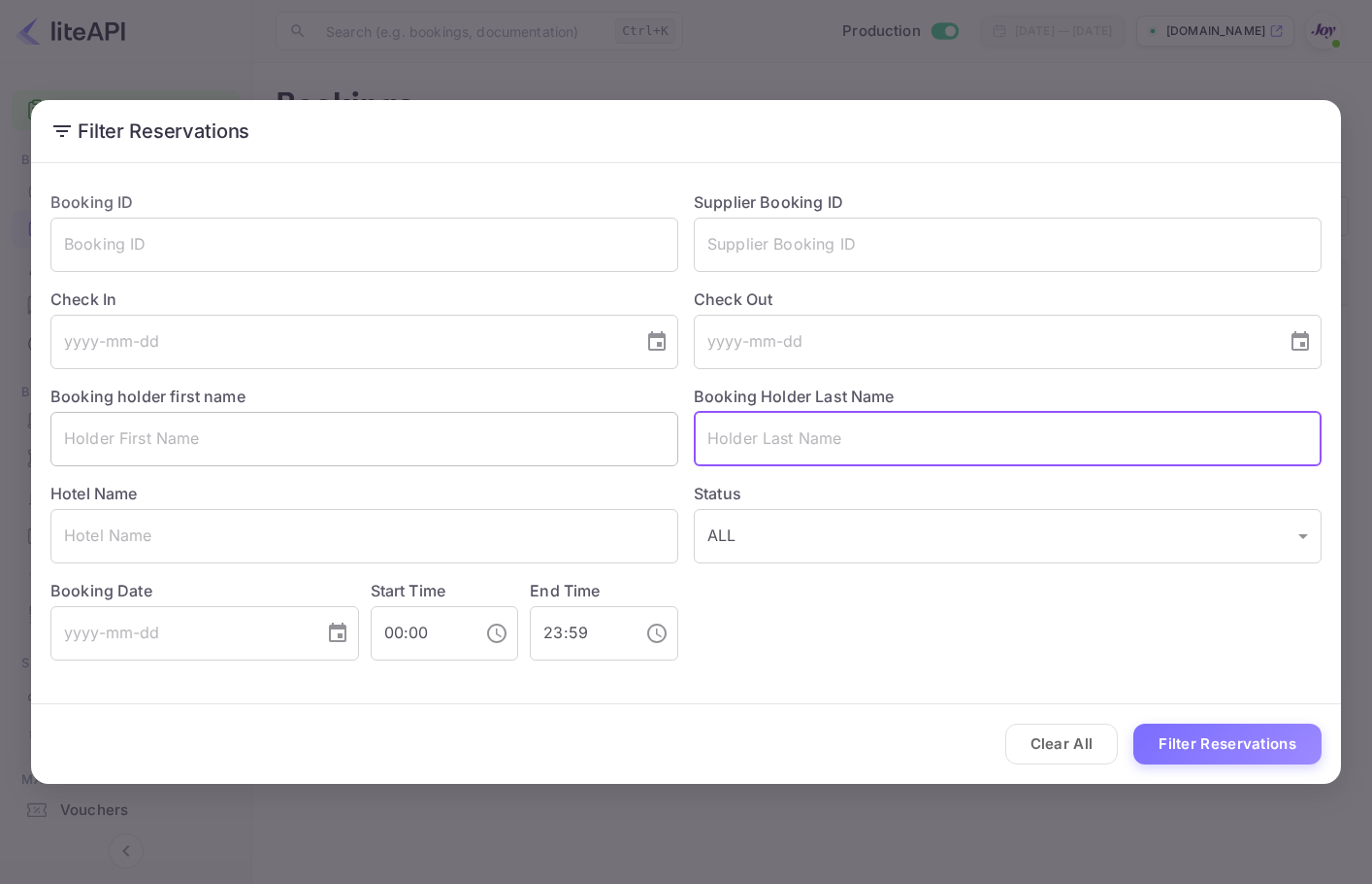
click at [467, 434] on input "text" at bounding box center [364, 439] width 628 height 54
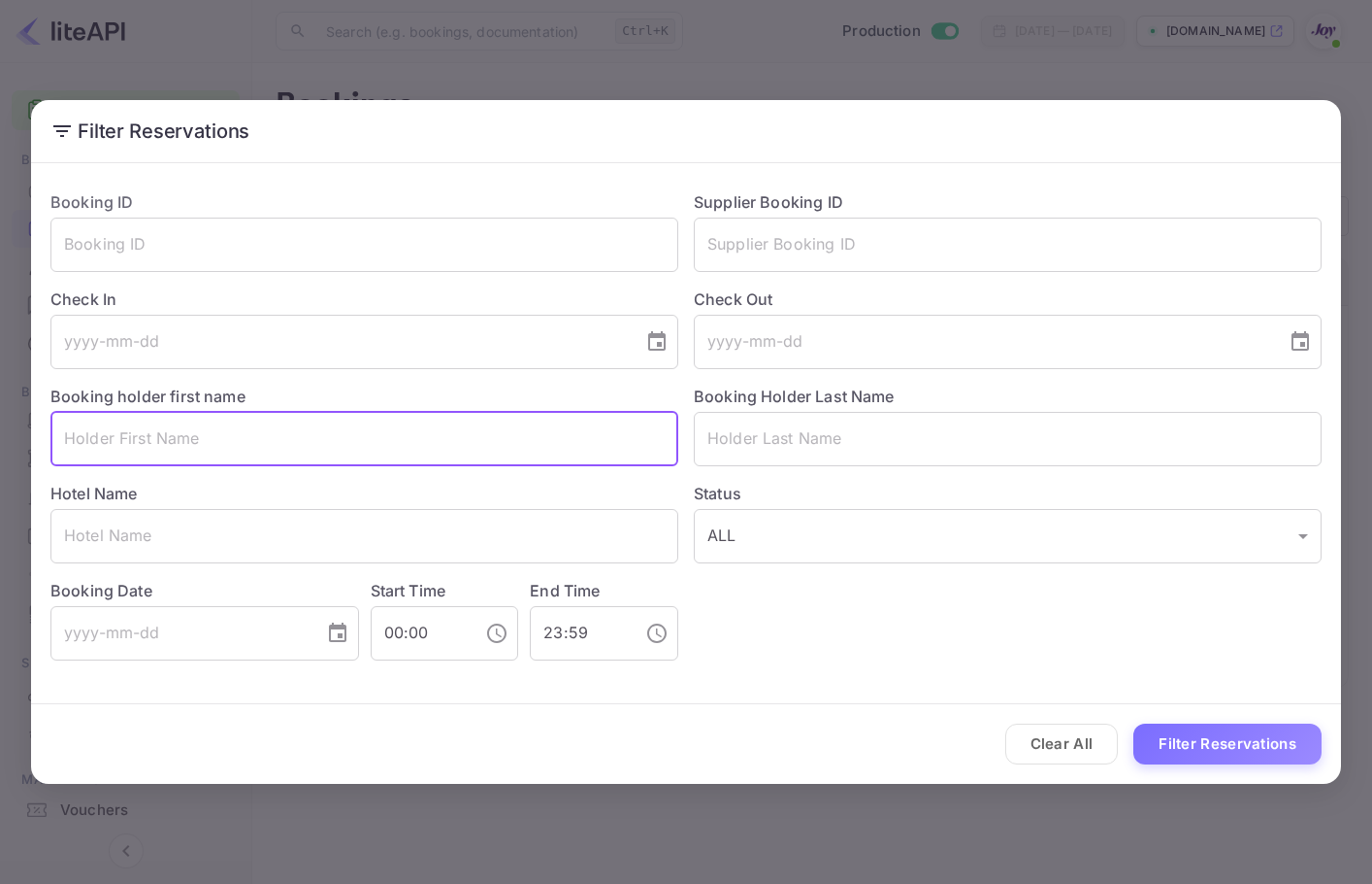
paste input "Layla"
type input "Layla"
click at [1243, 744] on button "Filter Reservations" at bounding box center [1227, 744] width 188 height 42
